Goal: Information Seeking & Learning: Learn about a topic

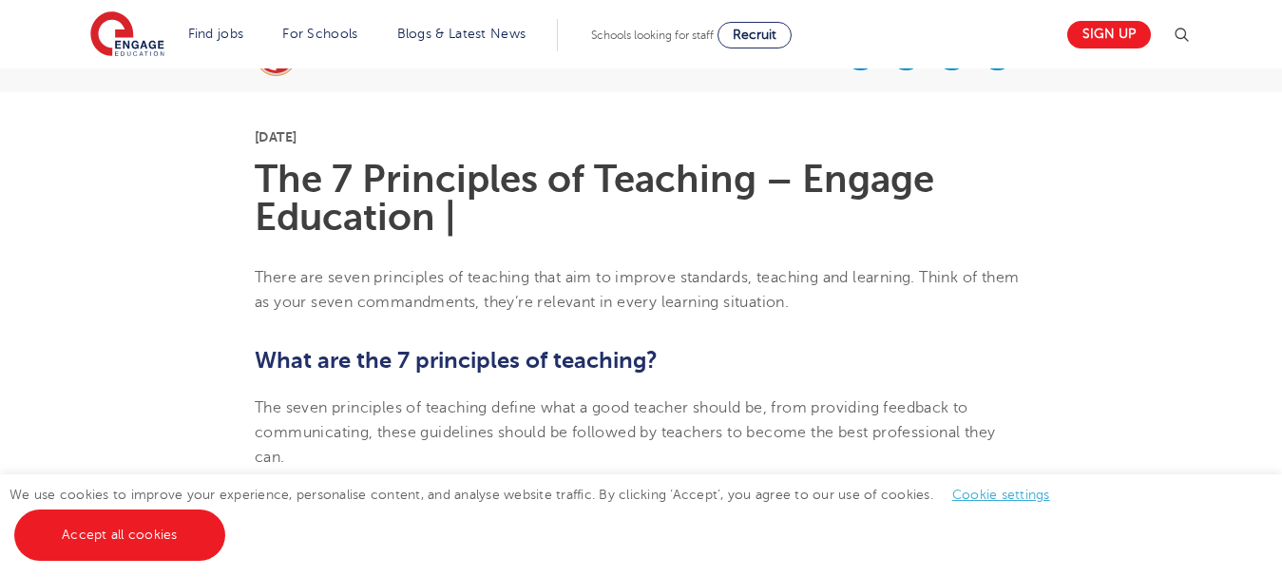
scroll to position [475, 0]
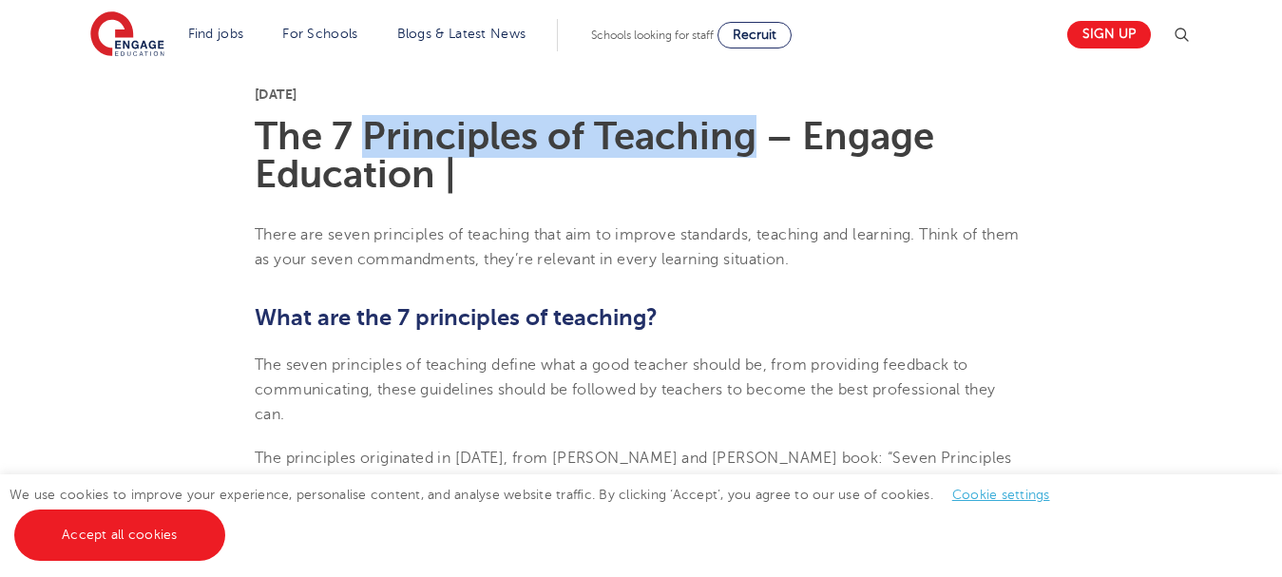
drag, startPoint x: 370, startPoint y: 135, endPoint x: 749, endPoint y: 143, distance: 379.3
click at [749, 143] on h1 "The 7 Principles of Teaching – Engage Education |" at bounding box center [641, 156] width 773 height 76
copy h1 "Principles of Teaching"
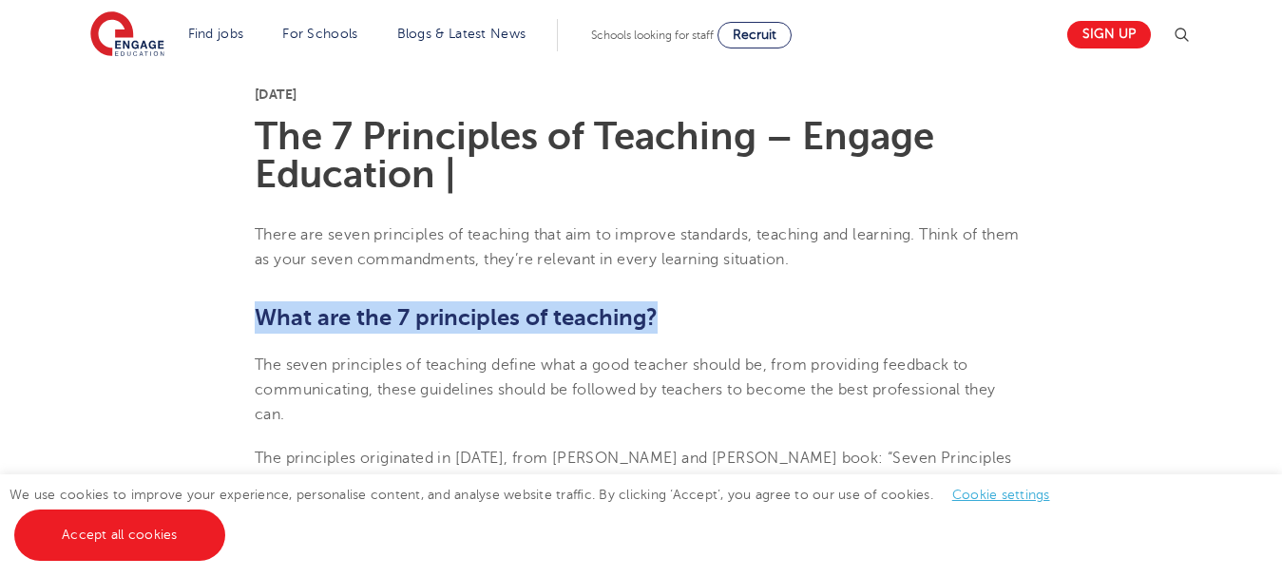
drag, startPoint x: 259, startPoint y: 317, endPoint x: 683, endPoint y: 318, distance: 423.9
click at [683, 318] on h2 "What are the 7 principles of teaching?" at bounding box center [641, 317] width 773 height 32
copy b "What are the 7 principles of teaching?"
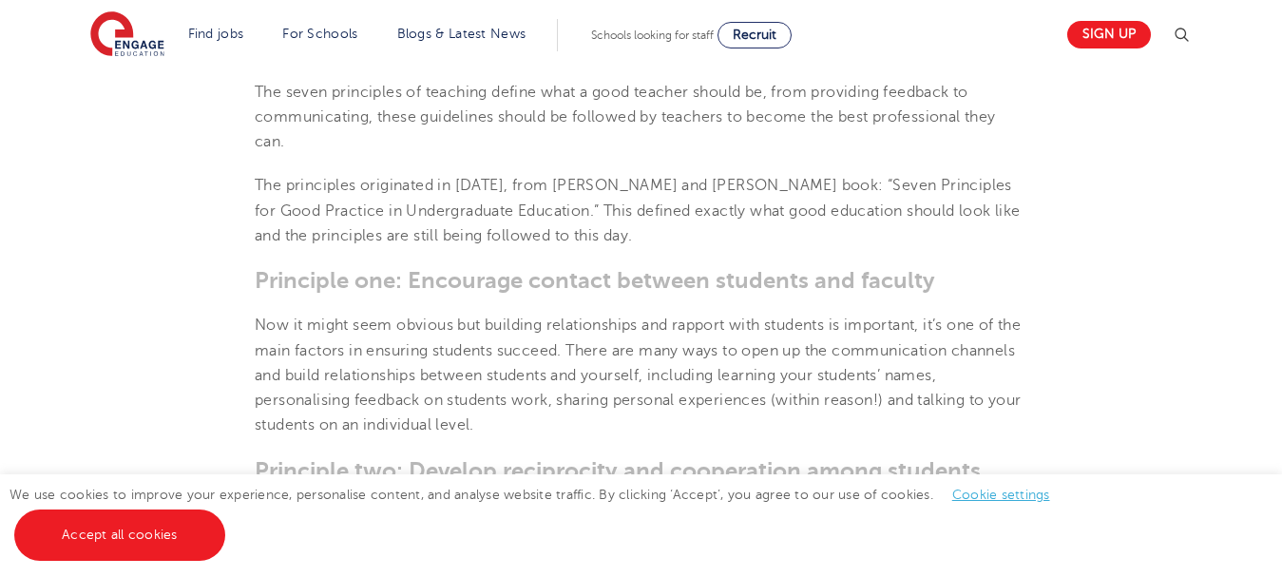
scroll to position [570, 0]
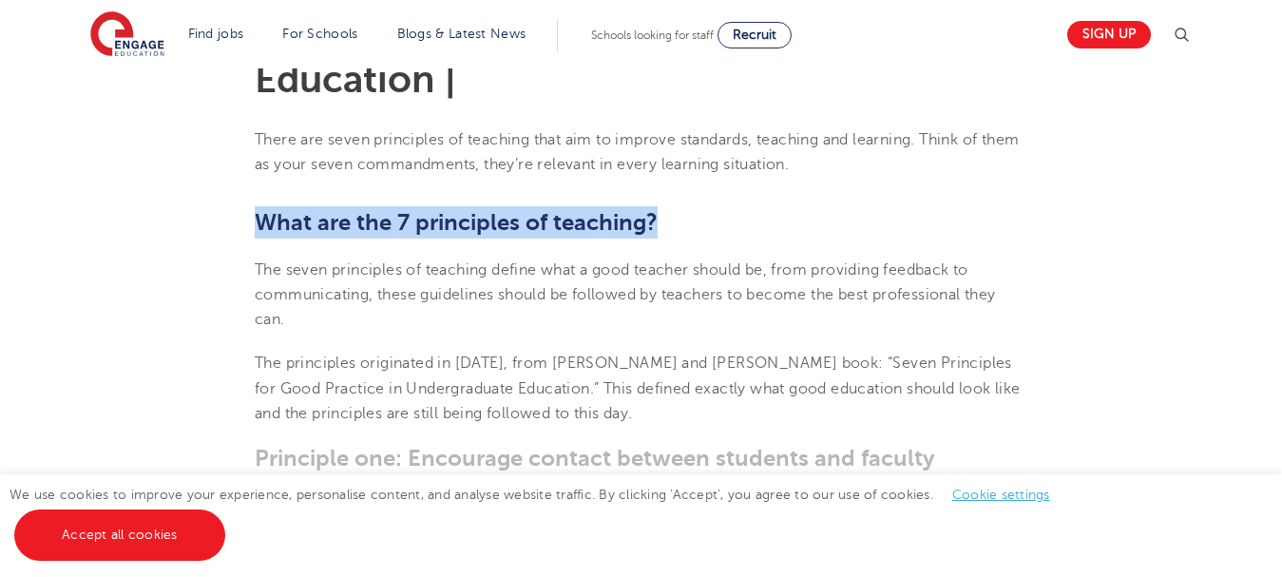
drag, startPoint x: 253, startPoint y: 268, endPoint x: 759, endPoint y: 407, distance: 525.3
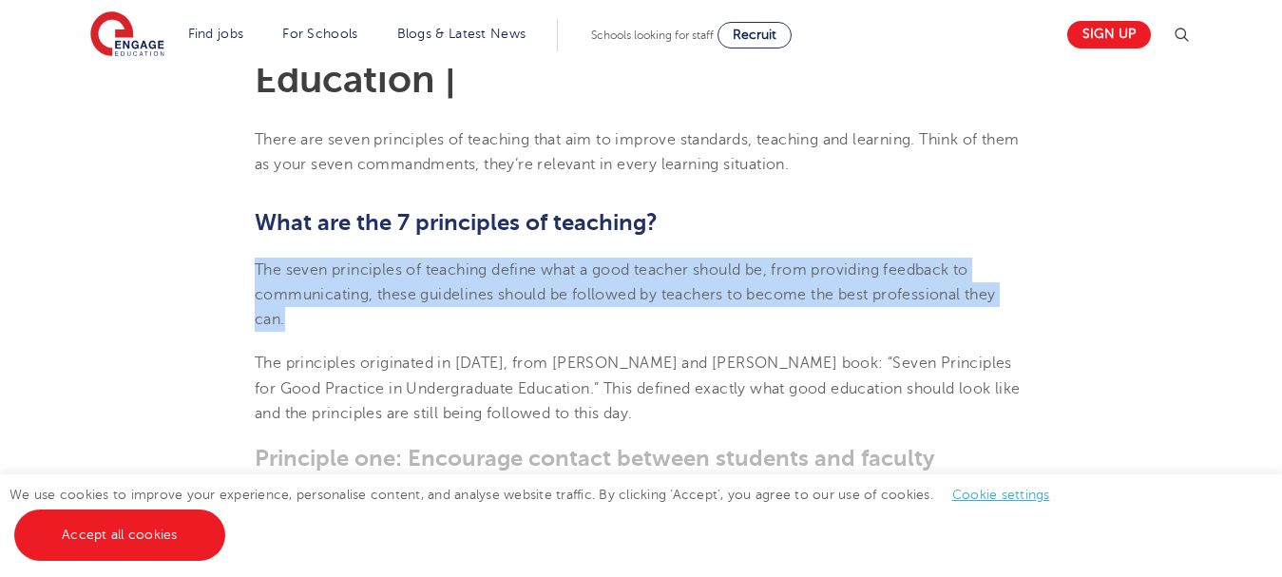
drag, startPoint x: 258, startPoint y: 266, endPoint x: 285, endPoint y: 317, distance: 57.4
click at [285, 317] on span "The seven principles of teaching define what a good teacher should be, from pro…" at bounding box center [625, 294] width 741 height 67
copy span "The seven principles of teaching define what a good teacher should be, from pro…"
drag, startPoint x: 256, startPoint y: 388, endPoint x: 758, endPoint y: 415, distance: 502.6
click at [758, 415] on span "The principles originated in [DATE], from [PERSON_NAME] and [PERSON_NAME] book:…" at bounding box center [638, 388] width 766 height 67
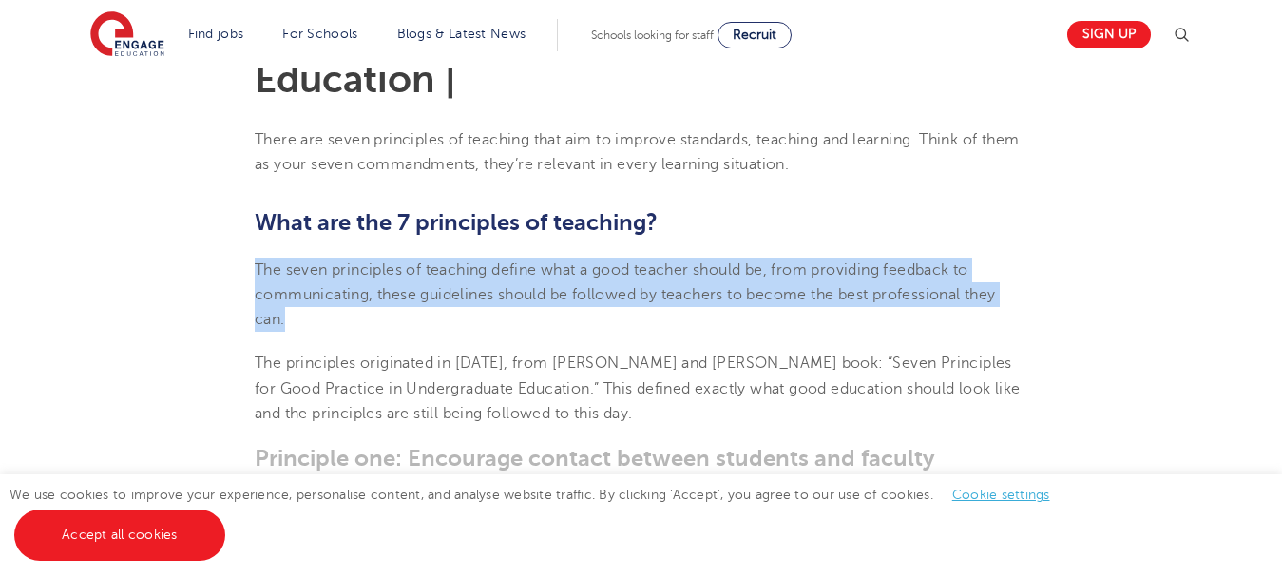
copy span "Principles for Good Practice in Undergraduate Education.” This defined exactly …"
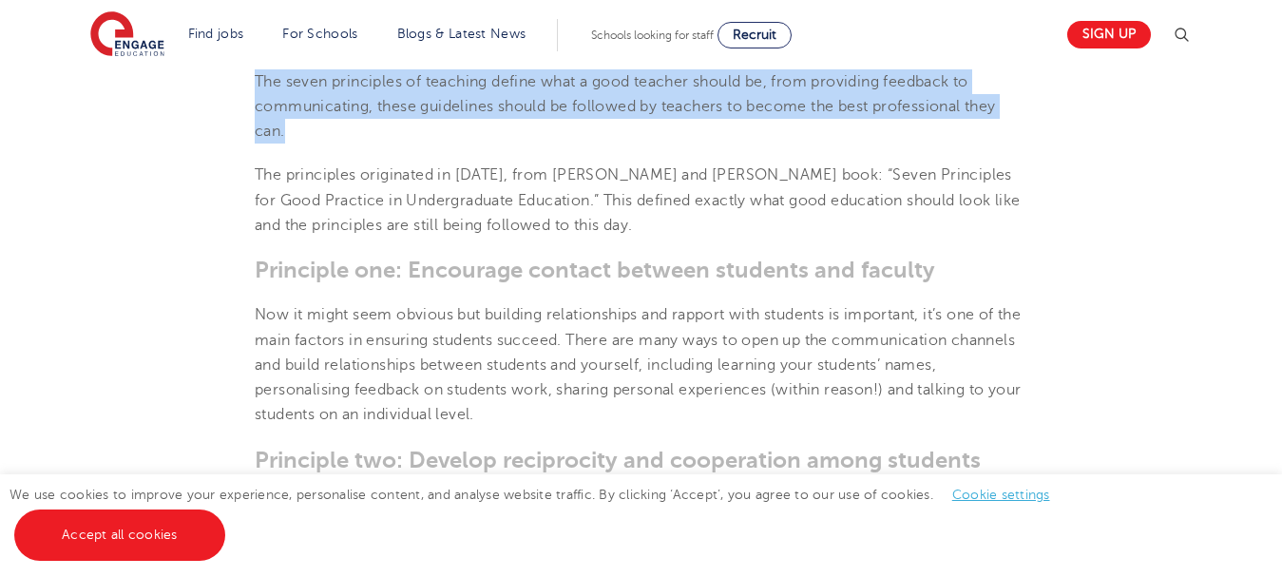
scroll to position [760, 0]
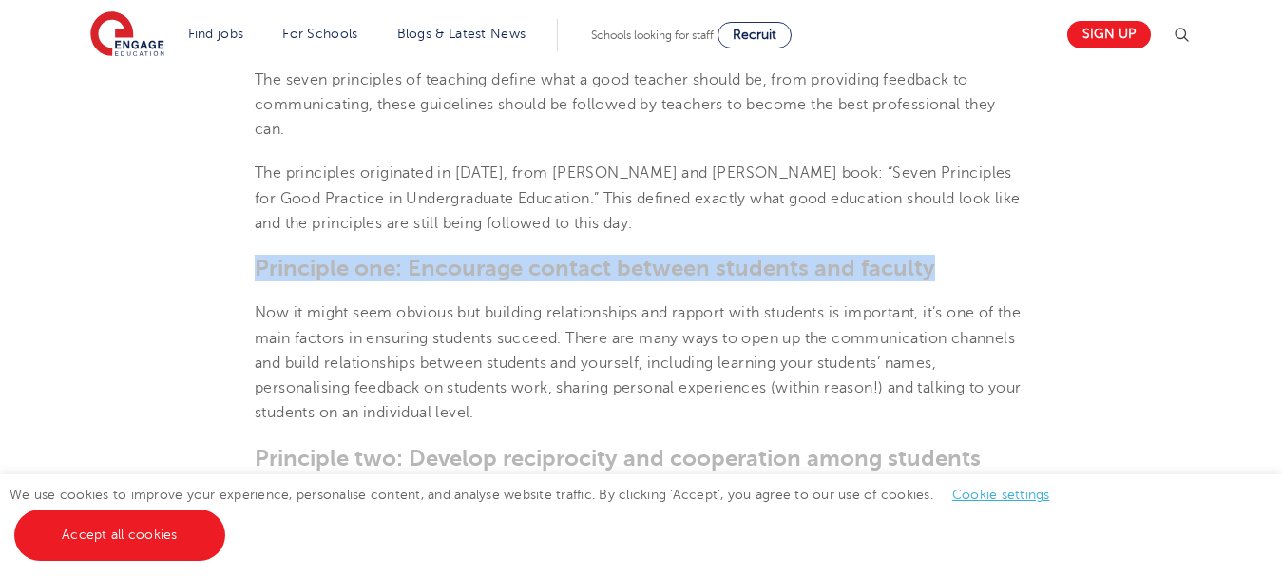
drag, startPoint x: 259, startPoint y: 271, endPoint x: 1054, endPoint y: 274, distance: 795.6
copy h3 "Principle one: Encourage contact between students and faculty"
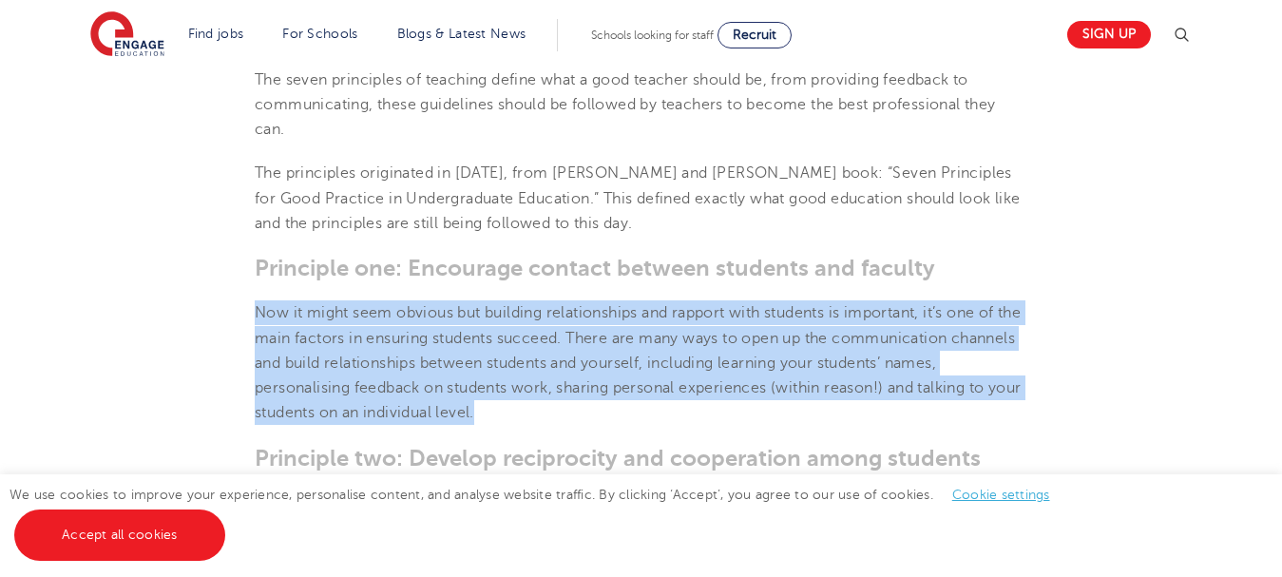
drag, startPoint x: 253, startPoint y: 307, endPoint x: 544, endPoint y: 418, distance: 311.4
copy p "Now it might seem obvious but building relationships and rapport with students …"
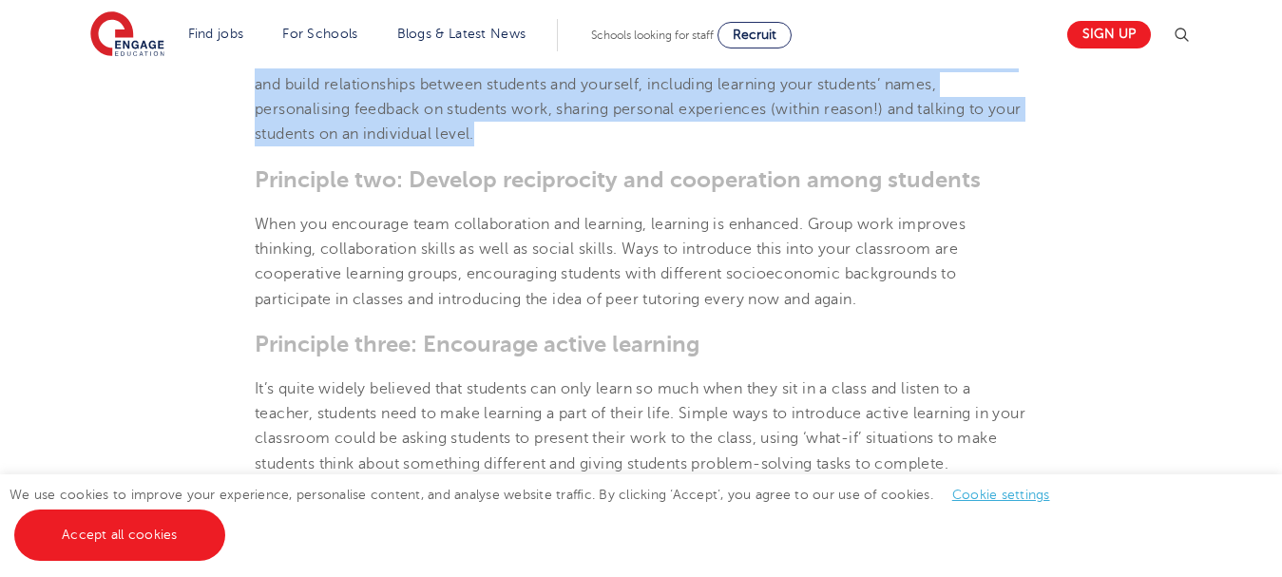
scroll to position [1046, 0]
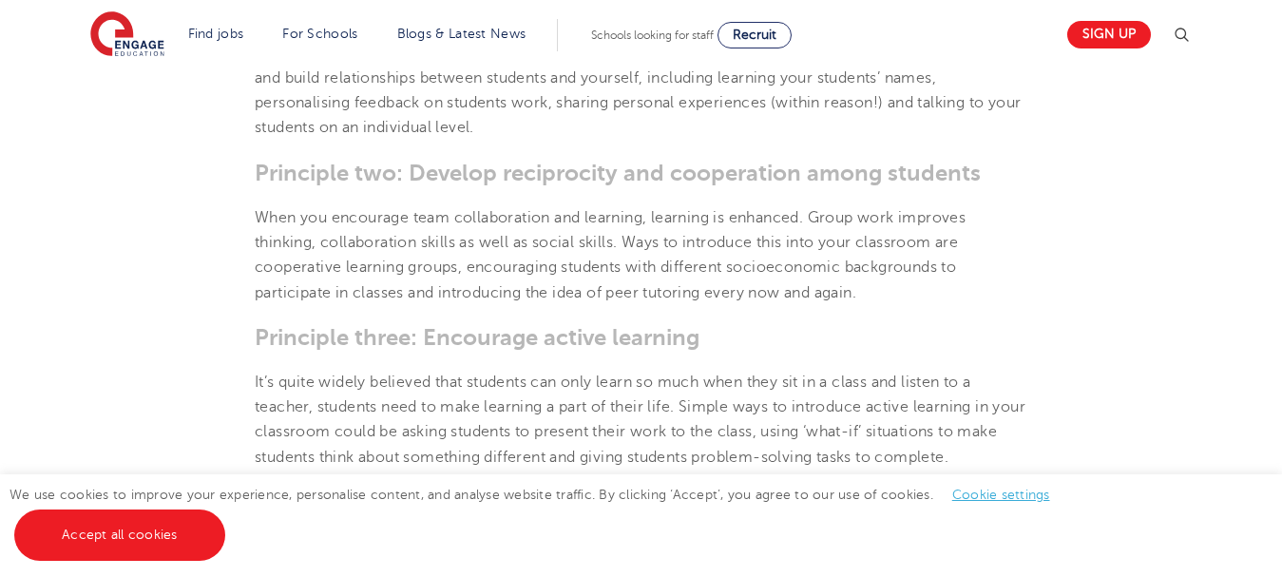
click at [259, 175] on h3 "Principle two: Develop reciprocity and cooperation among students" at bounding box center [641, 173] width 773 height 27
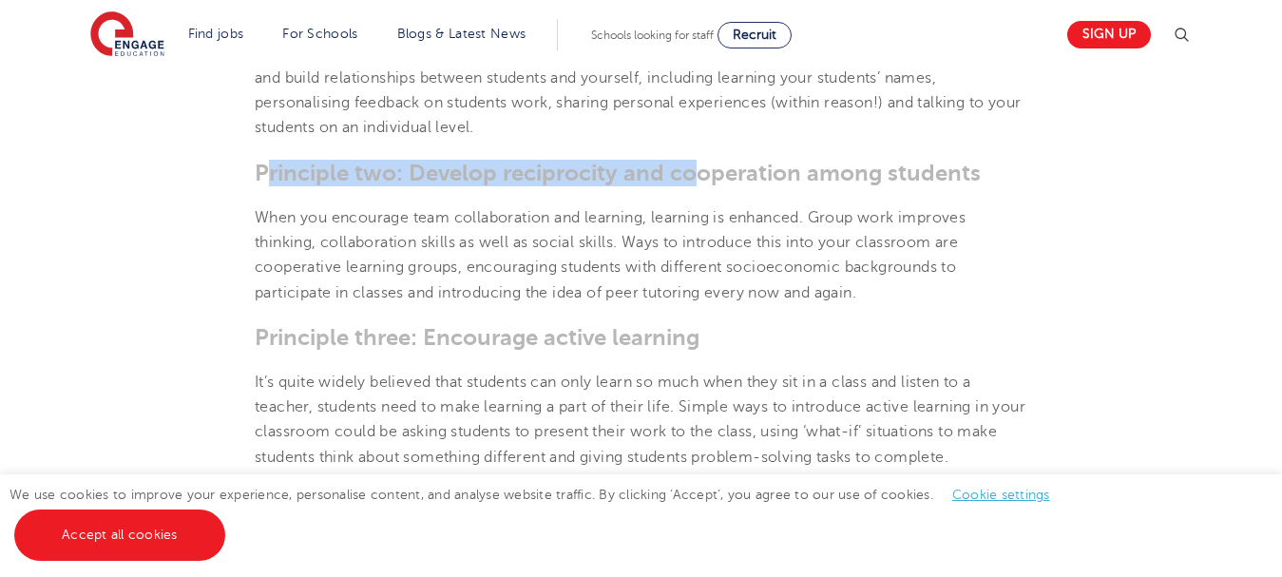
drag, startPoint x: 316, startPoint y: 165, endPoint x: 490, endPoint y: 189, distance: 175.6
click at [698, 156] on section "[DATE] The 7 Principles of Teaching – Engage Education | There are seven princi…" at bounding box center [641, 511] width 1153 height 2065
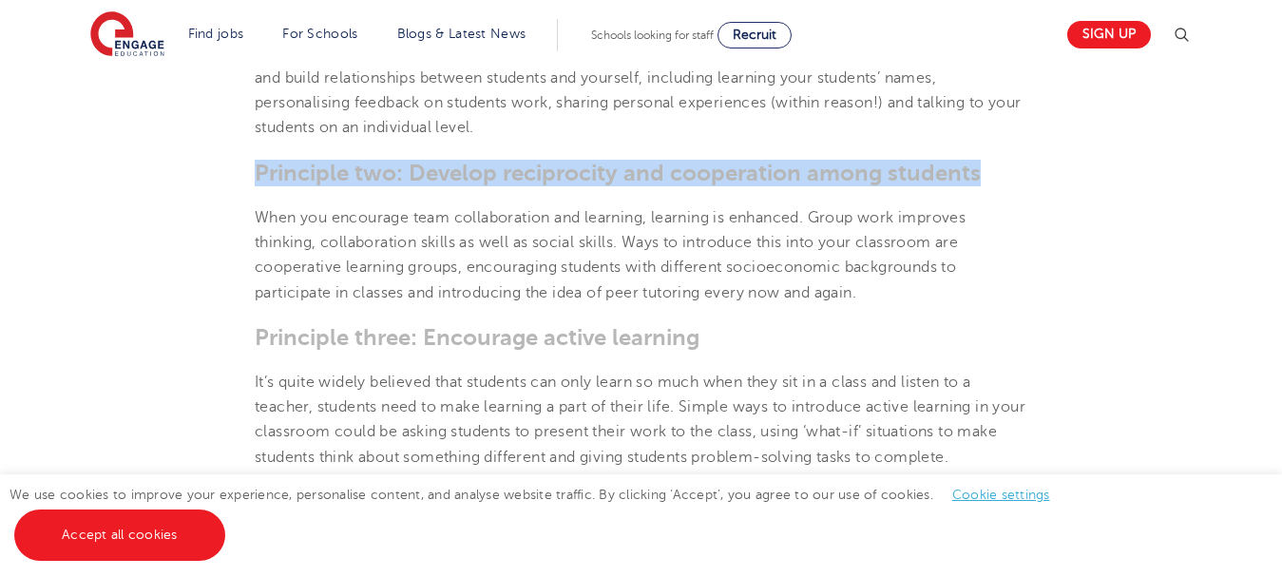
drag, startPoint x: 256, startPoint y: 171, endPoint x: 994, endPoint y: 170, distance: 738.5
click at [994, 170] on h3 "Principle two: Develop reciprocity and cooperation among students" at bounding box center [641, 173] width 773 height 27
copy h3 "Principle two: Develop reciprocity and cooperation among students"
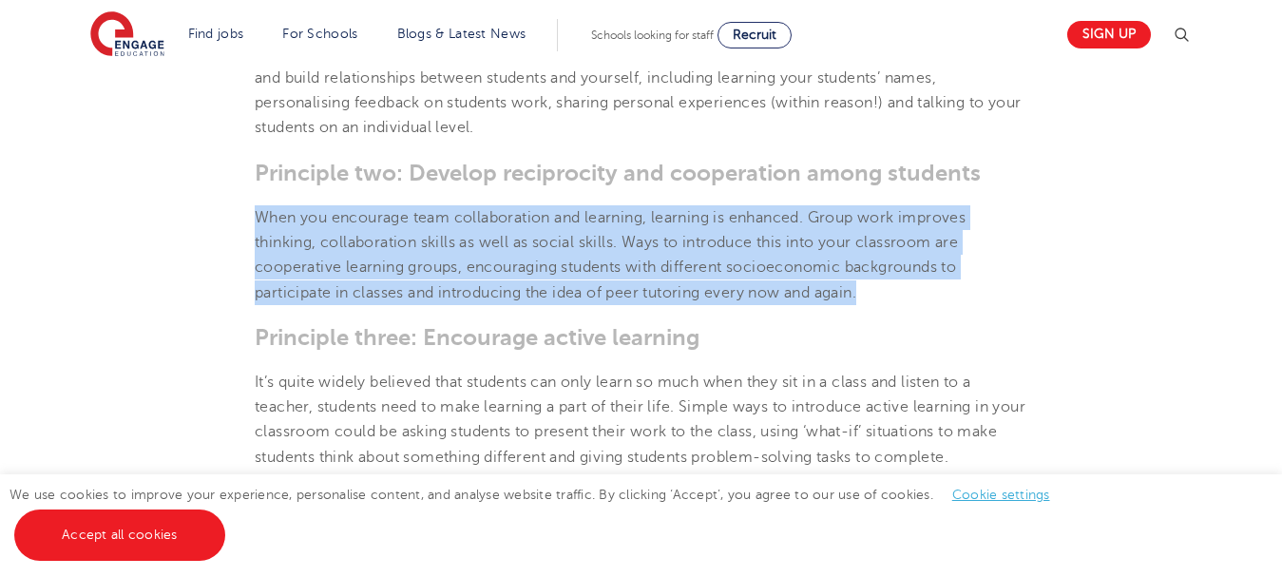
drag, startPoint x: 872, startPoint y: 295, endPoint x: 187, endPoint y: 218, distance: 688.7
click at [187, 218] on section "[DATE] The 7 Principles of Teaching – Engage Education | There are seven princi…" at bounding box center [641, 511] width 1153 height 2065
copy p "When you encourage team collaboration and learning, learning is enhanced. Group…"
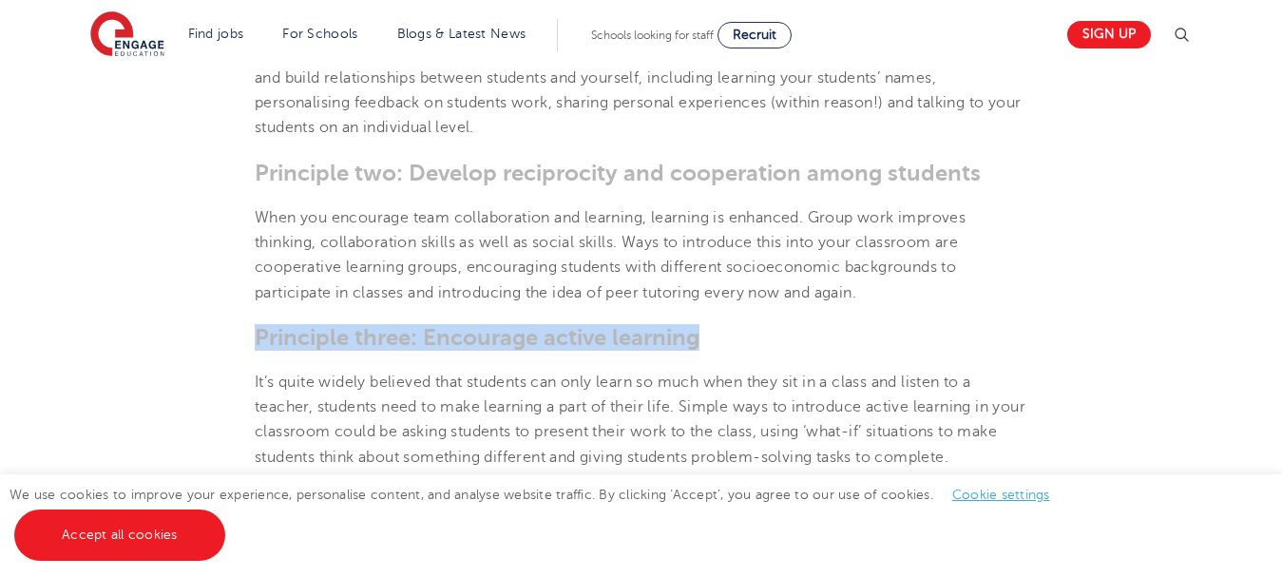
drag, startPoint x: 719, startPoint y: 334, endPoint x: 229, endPoint y: 318, distance: 489.8
click at [229, 318] on section "[DATE] The 7 Principles of Teaching – Engage Education | There are seven princi…" at bounding box center [641, 511] width 1153 height 2065
copy h3 "Principle three: Encourage active learning"
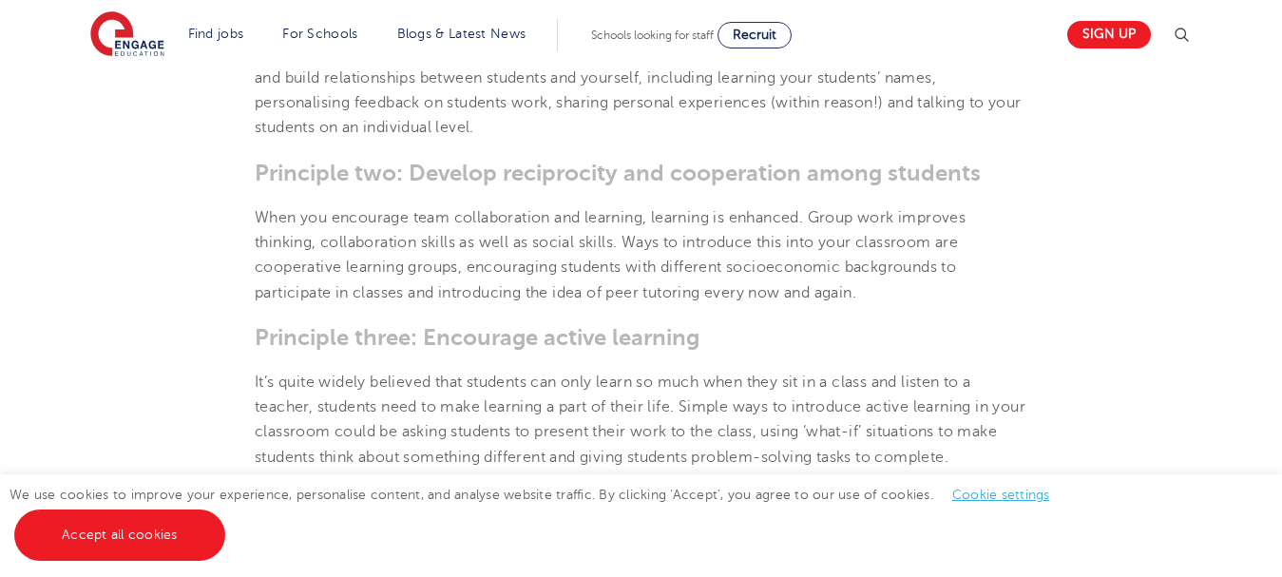
click at [439, 468] on p "It’s quite widely believed that students can only learn so much when they sit i…" at bounding box center [641, 420] width 773 height 100
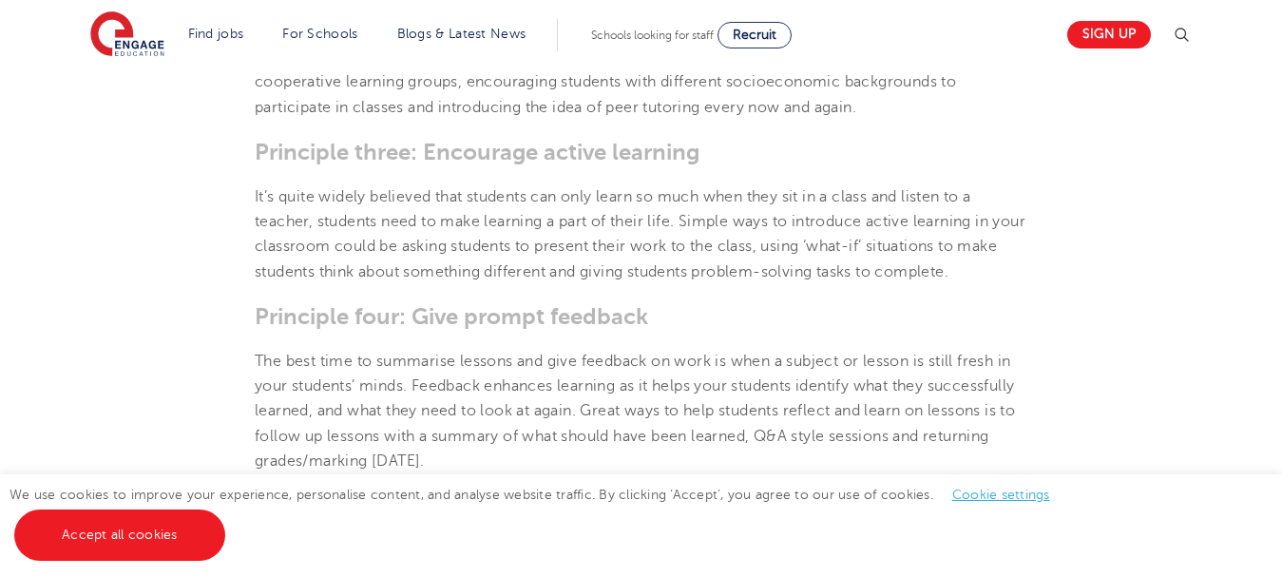
scroll to position [1236, 0]
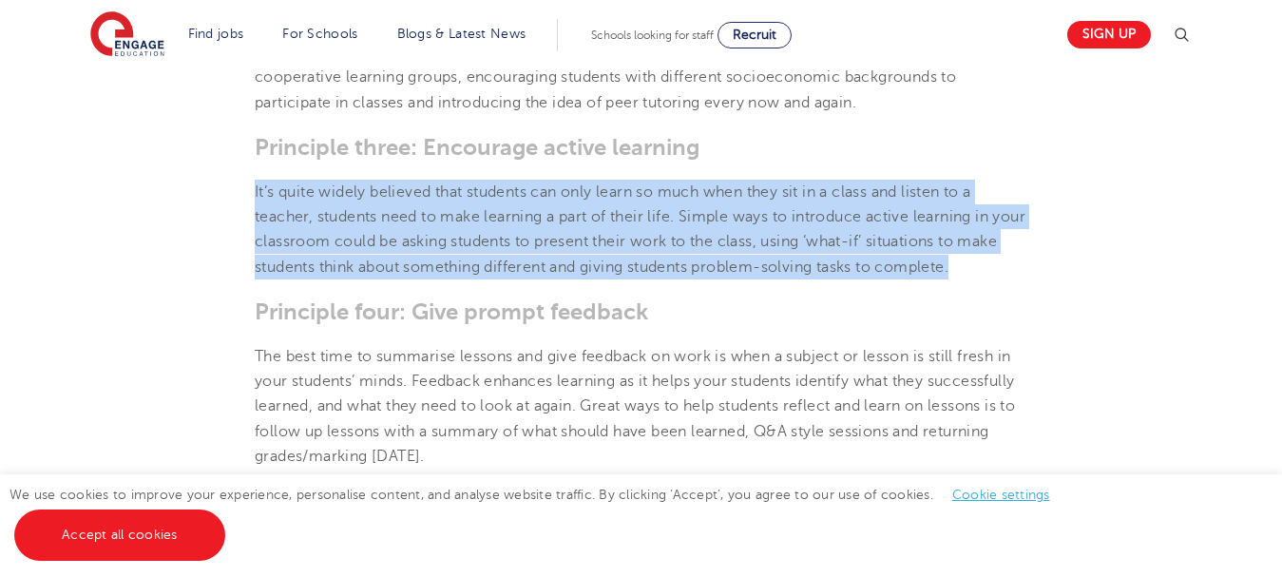
drag, startPoint x: 256, startPoint y: 190, endPoint x: 1005, endPoint y: 259, distance: 752.2
click at [1005, 259] on p "It’s quite widely believed that students can only learn so much when they sit i…" at bounding box center [641, 230] width 773 height 100
copy p "It’s quite widely believed that students can only learn so much when they sit i…"
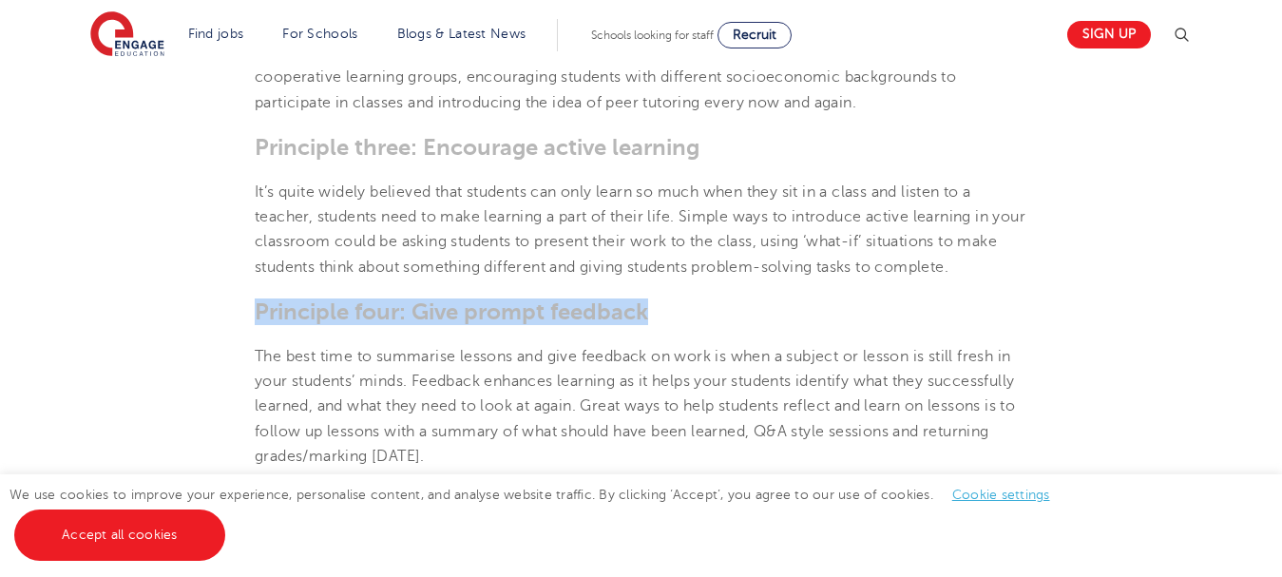
drag, startPoint x: 255, startPoint y: 315, endPoint x: 662, endPoint y: 306, distance: 406.9
click at [662, 306] on h3 "Principle four: Give prompt feedback" at bounding box center [641, 311] width 773 height 27
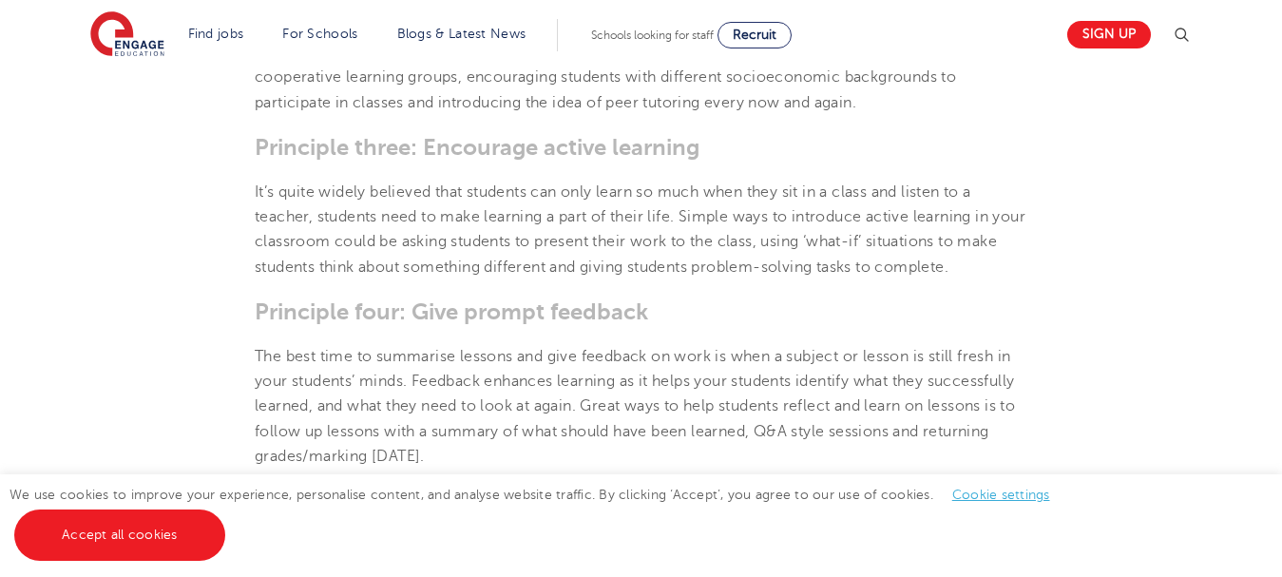
click at [410, 436] on p "The best time to summarise lessons and give feedback on work is when a subject …" at bounding box center [641, 406] width 773 height 125
drag, startPoint x: 625, startPoint y: 469, endPoint x: 252, endPoint y: 333, distance: 397.5
click at [252, 333] on section "[DATE] The 7 Principles of Teaching – Engage Education | There are seven princi…" at bounding box center [641, 321] width 1153 height 2065
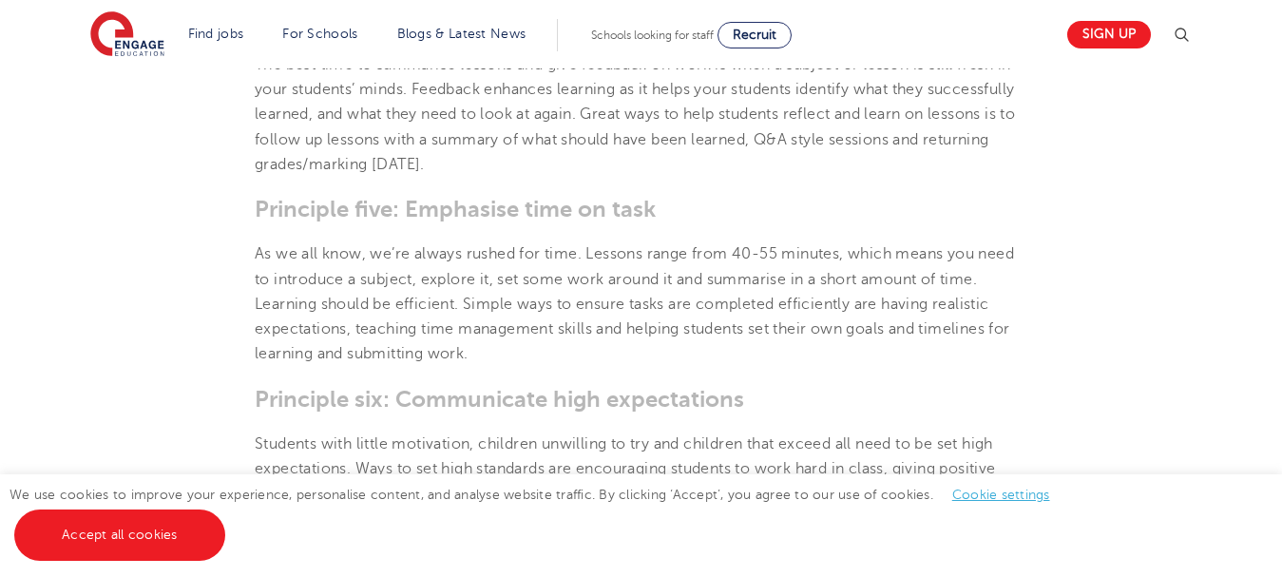
scroll to position [1521, 0]
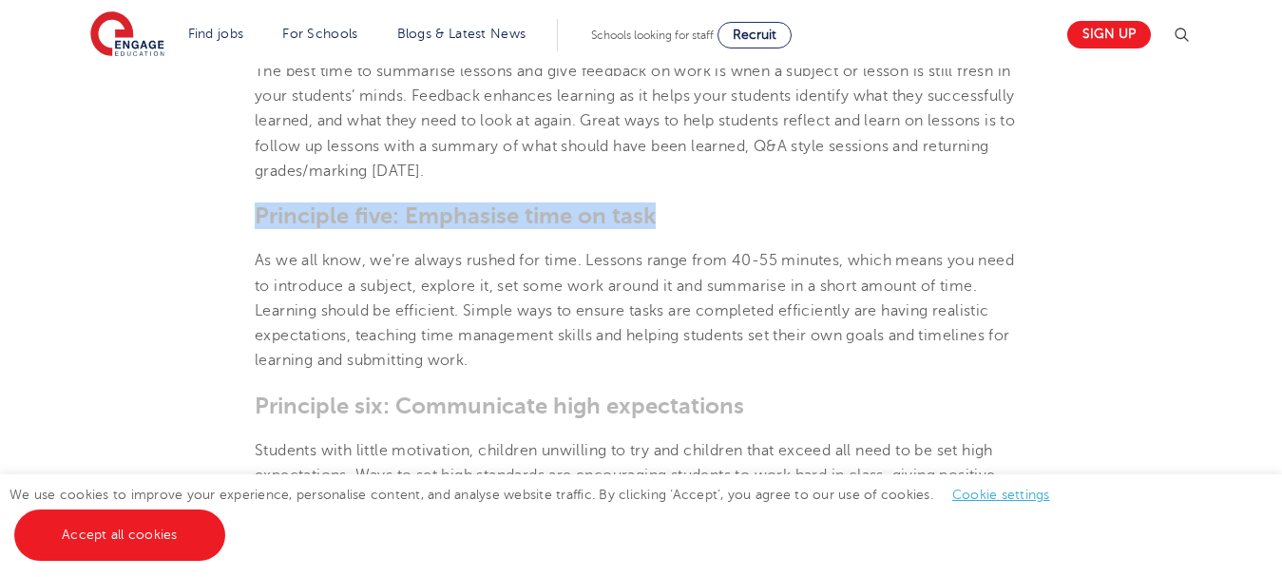
drag, startPoint x: 256, startPoint y: 212, endPoint x: 672, endPoint y: 203, distance: 416.4
click at [672, 203] on h3 "Principle five: Emphasise time on task" at bounding box center [641, 215] width 773 height 27
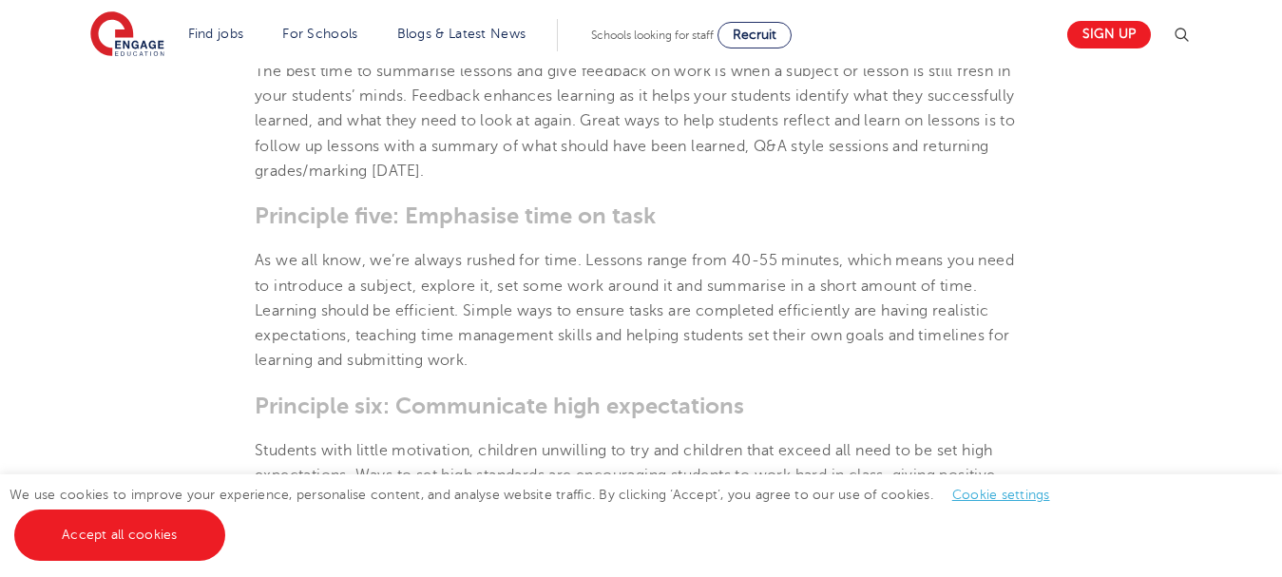
click at [509, 411] on h3 "Principle six: Communicate high expectations" at bounding box center [641, 406] width 773 height 27
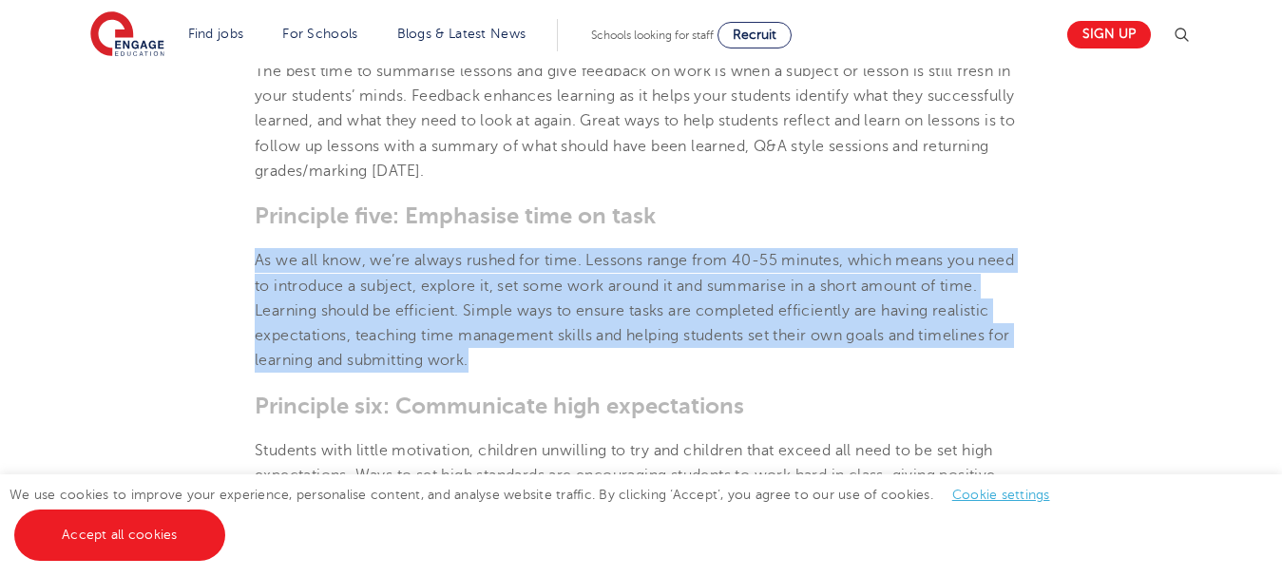
drag, startPoint x: 486, startPoint y: 360, endPoint x: 234, endPoint y: 267, distance: 268.6
click at [234, 267] on section "[DATE] The 7 Principles of Teaching – Engage Education | There are seven princi…" at bounding box center [641, 36] width 1153 height 2065
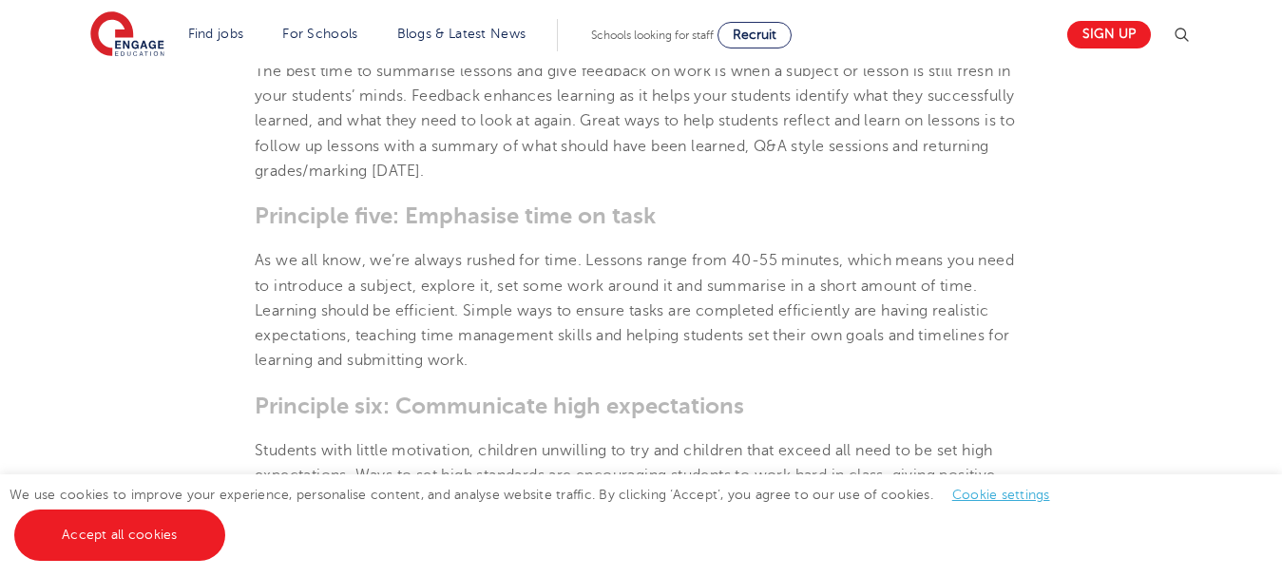
click at [417, 426] on section "[DATE] The 7 Principles of Teaching – Engage Education | There are seven princi…" at bounding box center [641, 36] width 1153 height 2065
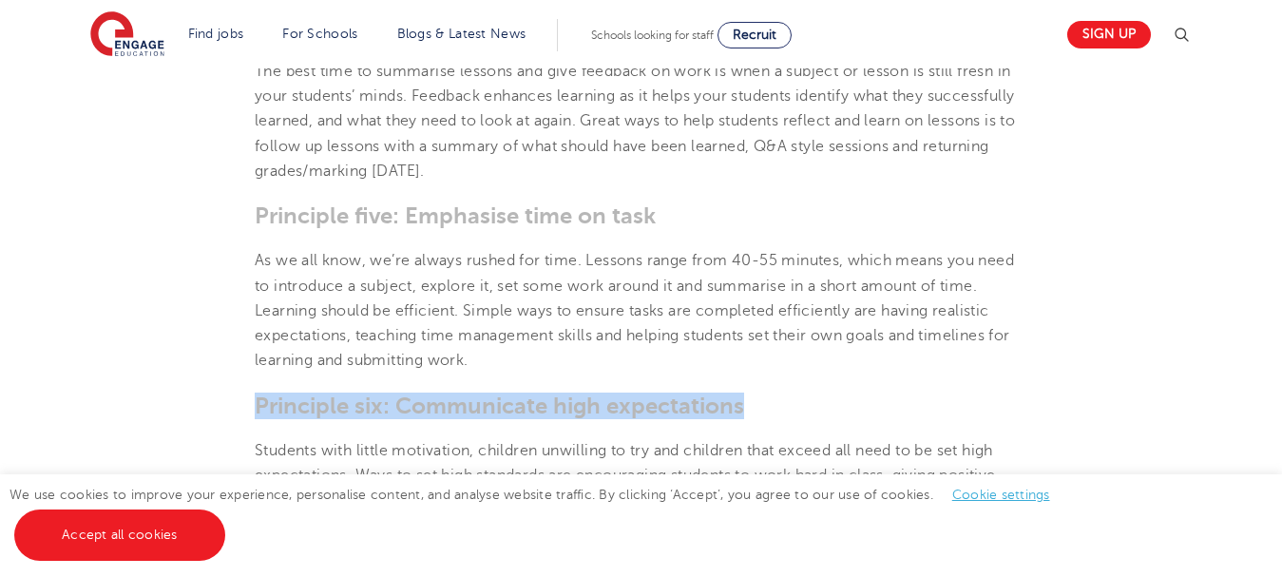
drag, startPoint x: 758, startPoint y: 396, endPoint x: 246, endPoint y: 394, distance: 511.4
click at [246, 394] on section "[DATE] The 7 Principles of Teaching – Engage Education | There are seven princi…" at bounding box center [641, 36] width 1153 height 2065
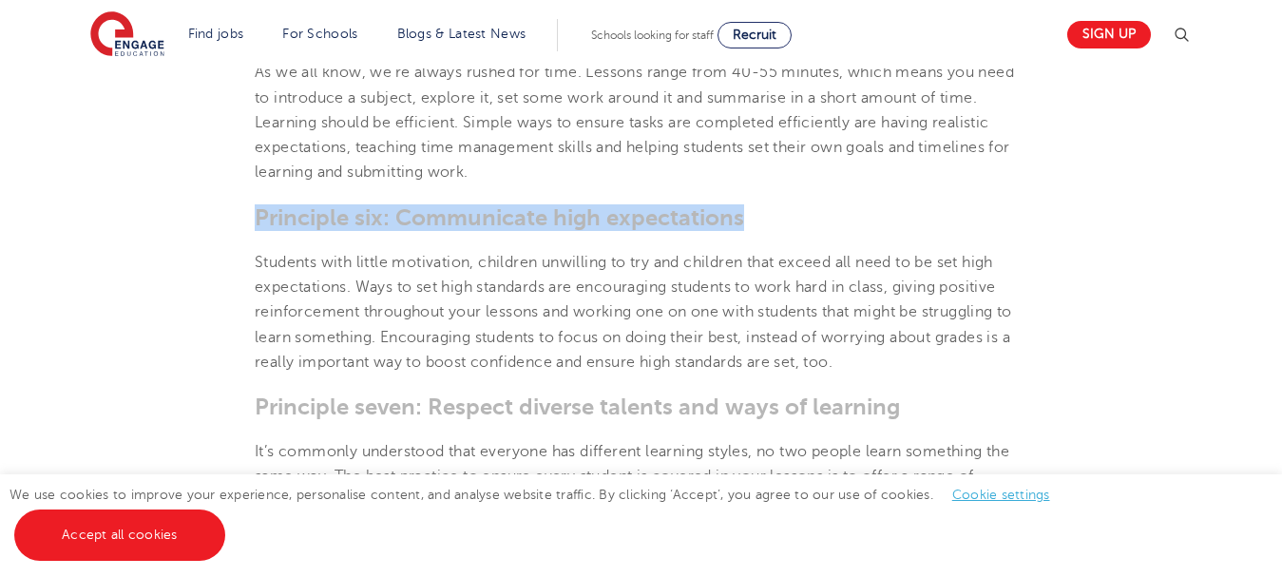
scroll to position [1711, 0]
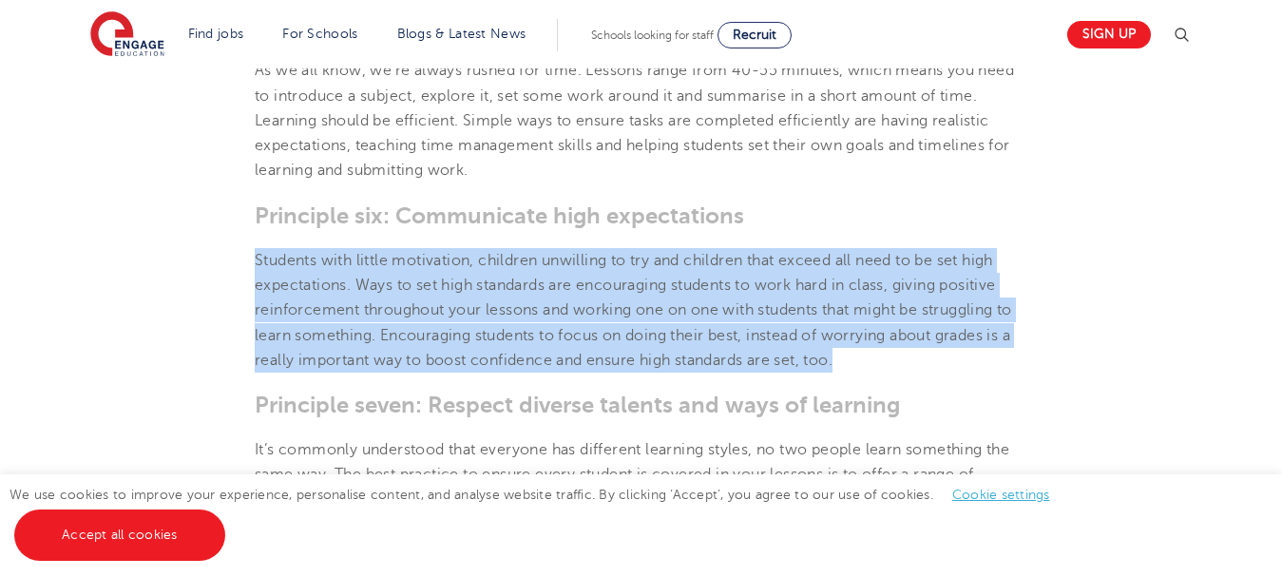
drag, startPoint x: 844, startPoint y: 366, endPoint x: 206, endPoint y: 258, distance: 646.9
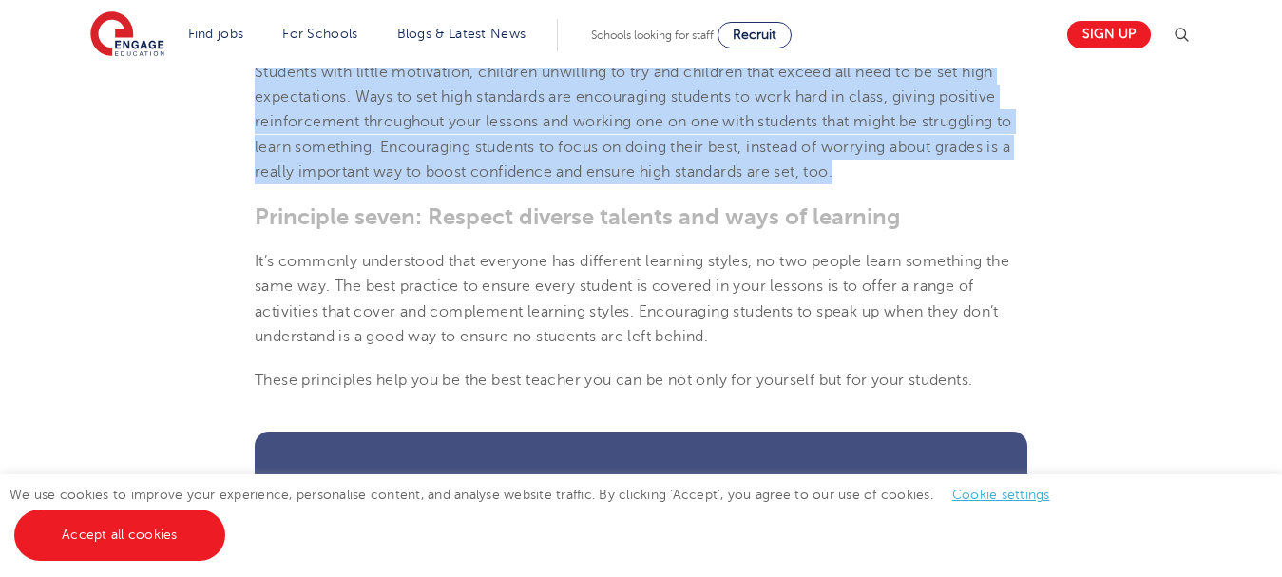
scroll to position [1901, 0]
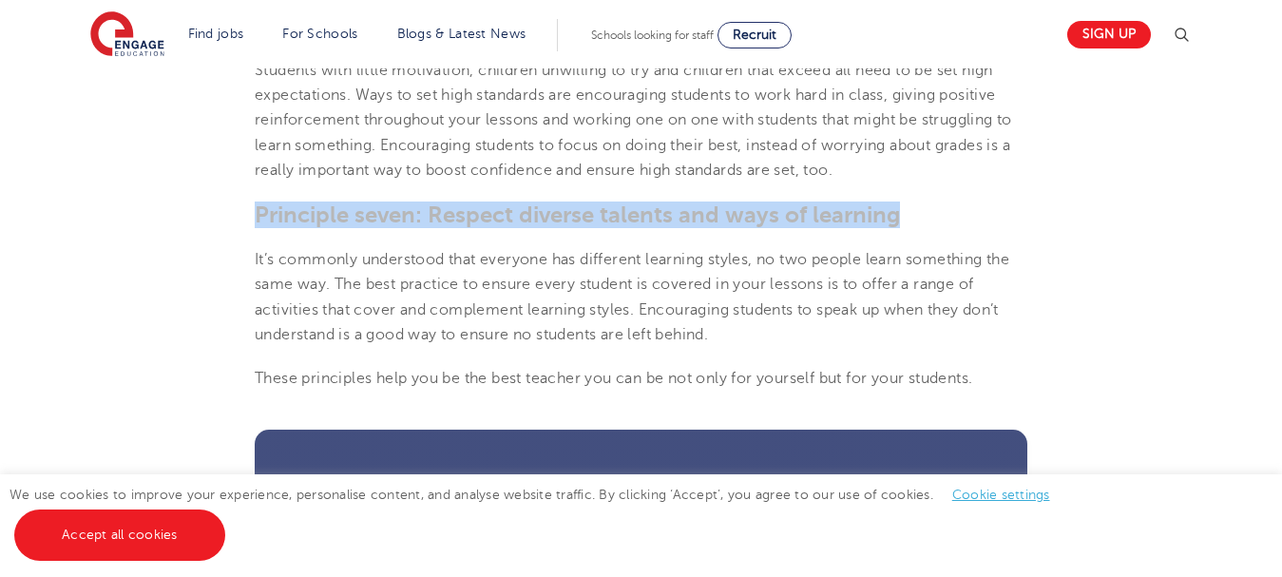
drag, startPoint x: 897, startPoint y: 220, endPoint x: 234, endPoint y: 207, distance: 663.6
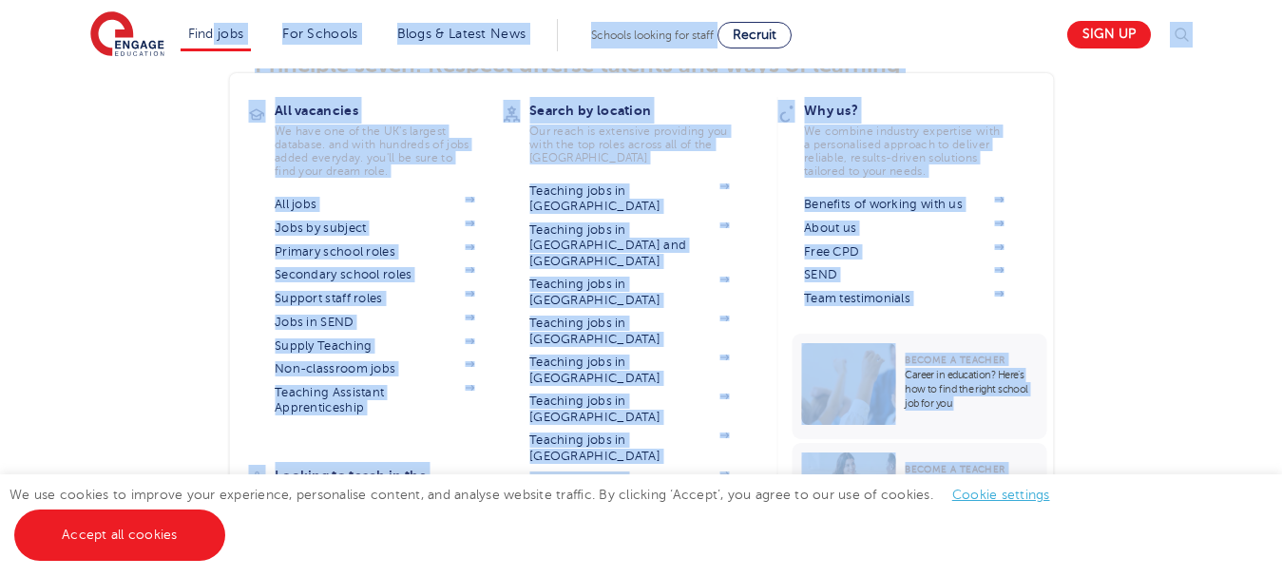
scroll to position [2010, 0]
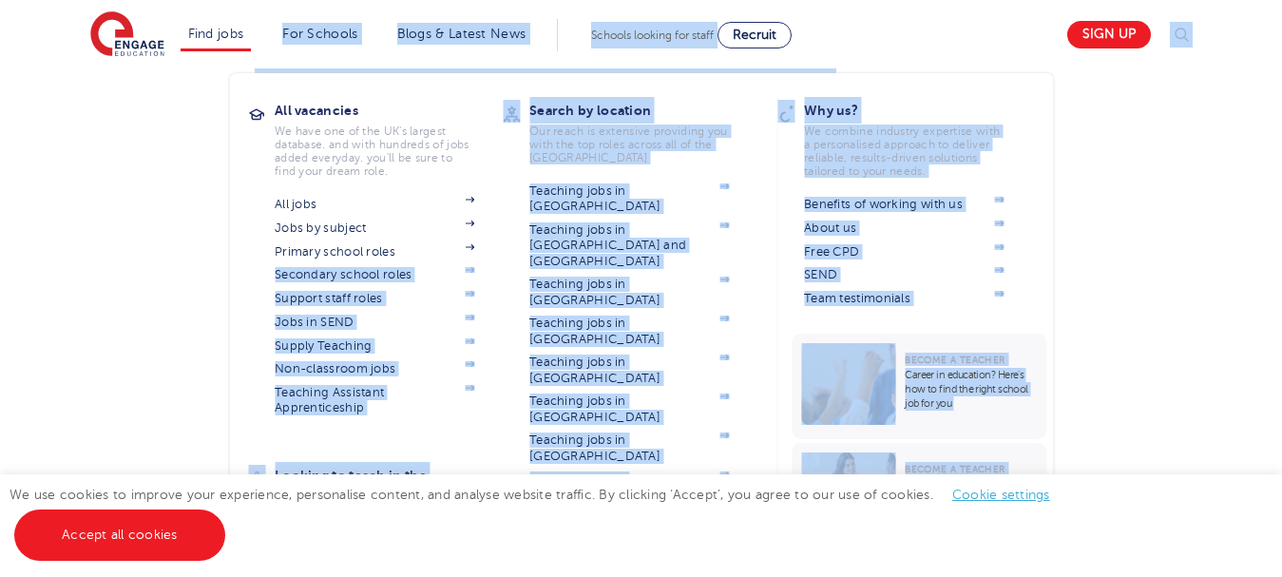
drag, startPoint x: 724, startPoint y: 144, endPoint x: 267, endPoint y: 264, distance: 472.9
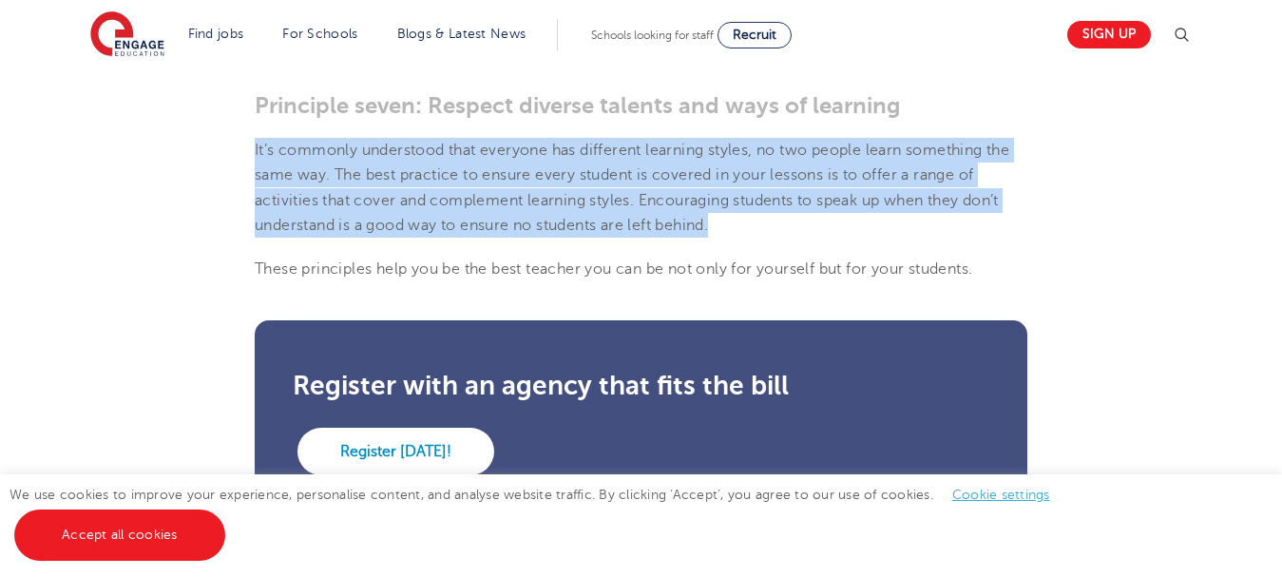
drag, startPoint x: 256, startPoint y: 150, endPoint x: 738, endPoint y: 228, distance: 488.2
click at [738, 228] on p "It’s commonly understood that everyone has different learning styles, no two pe…" at bounding box center [641, 188] width 773 height 100
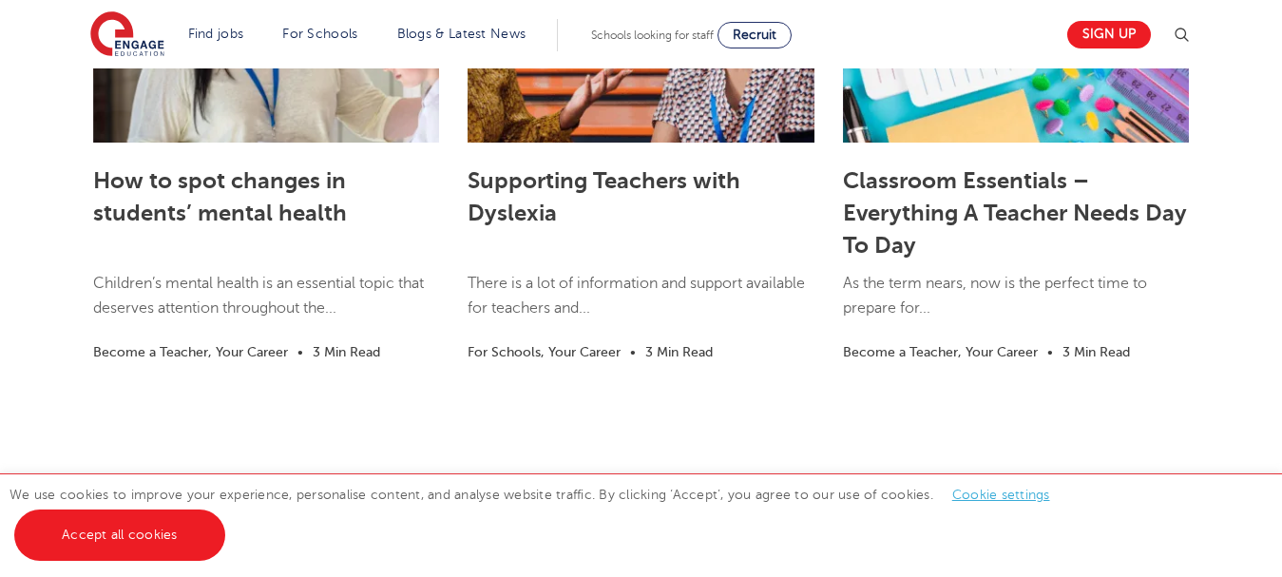
scroll to position [2295, 0]
